Goal: Navigation & Orientation: Find specific page/section

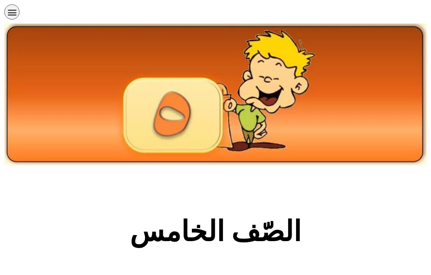
scroll to position [452, 0]
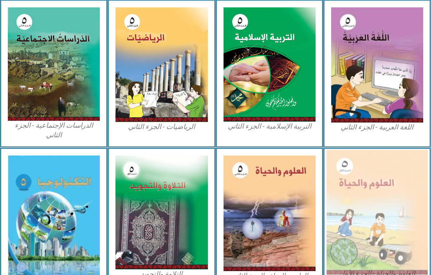
click at [341, 200] on img at bounding box center [377, 212] width 101 height 125
click at [364, 204] on img at bounding box center [377, 212] width 101 height 125
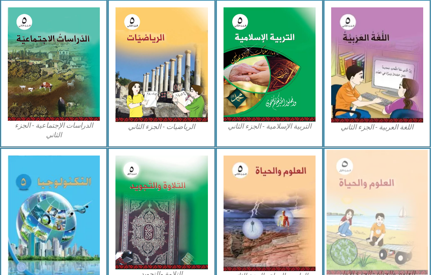
click at [364, 204] on img at bounding box center [377, 212] width 101 height 125
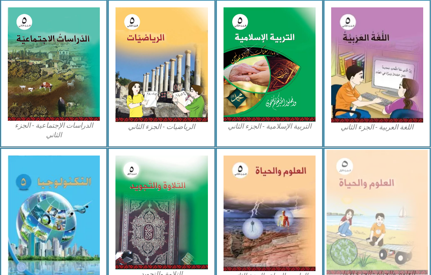
click at [364, 204] on img at bounding box center [377, 212] width 101 height 125
click at [374, 221] on img at bounding box center [377, 212] width 101 height 125
